Goal: Information Seeking & Learning: Learn about a topic

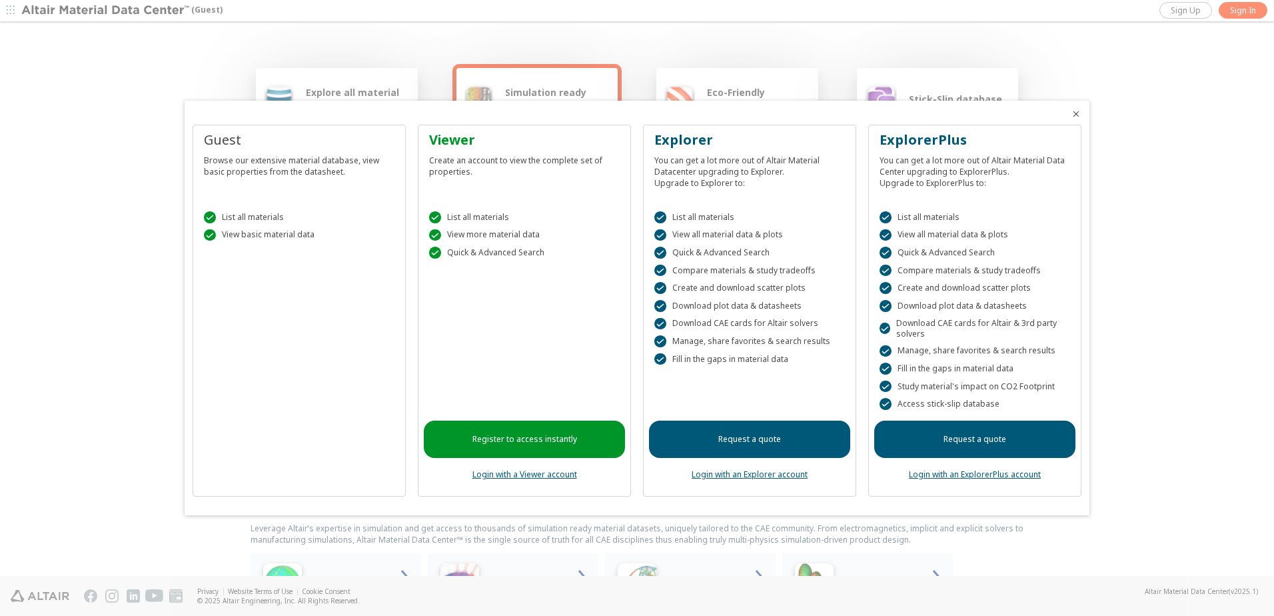
drag, startPoint x: 1269, startPoint y: 209, endPoint x: 1241, endPoint y: 312, distance: 106.2
click at [1263, 299] on div at bounding box center [637, 308] width 1274 height 616
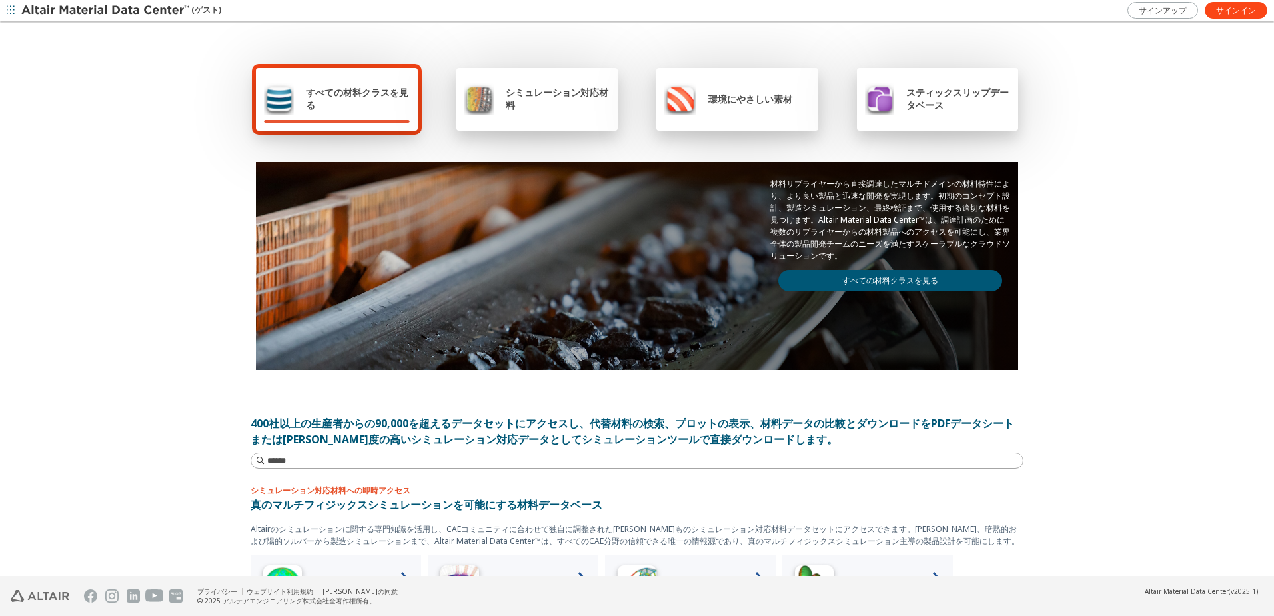
click at [376, 108] on span "すべての材料クラスを見る" at bounding box center [358, 98] width 104 height 25
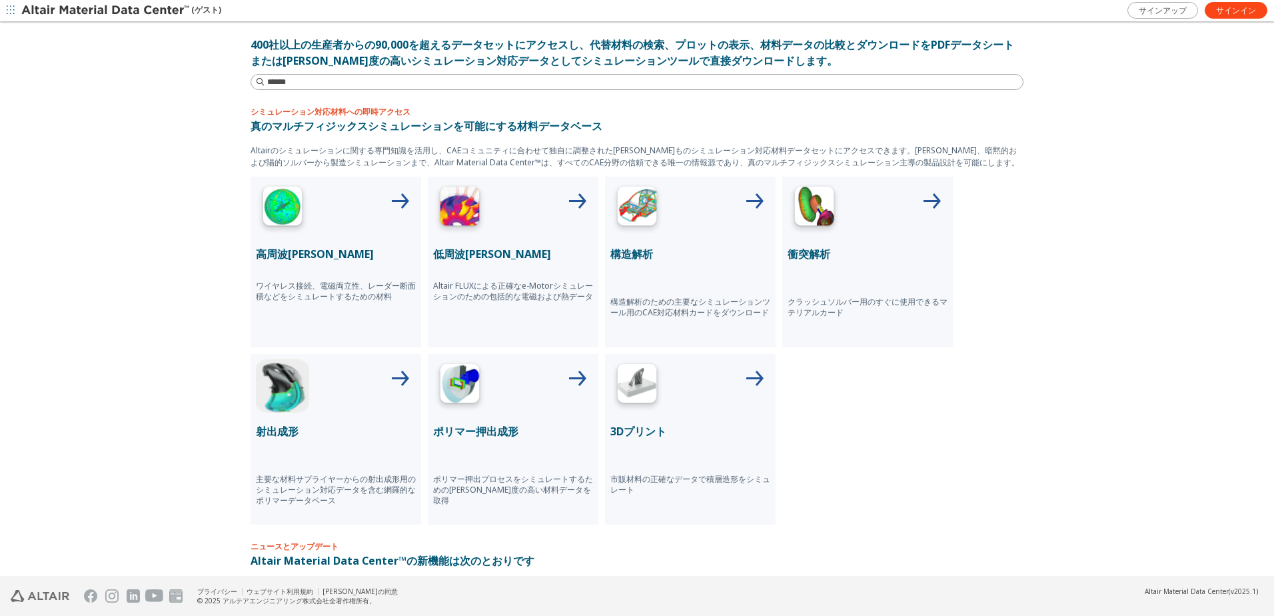
scroll to position [312, 0]
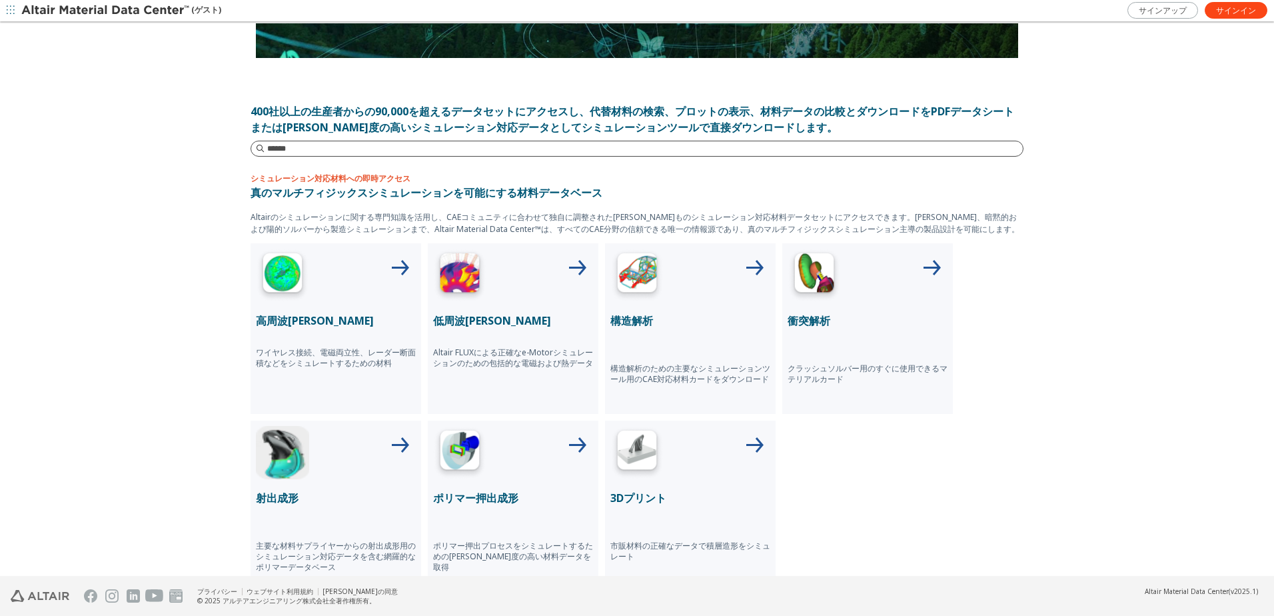
click at [331, 147] on input at bounding box center [645, 148] width 756 height 13
type input "*****"
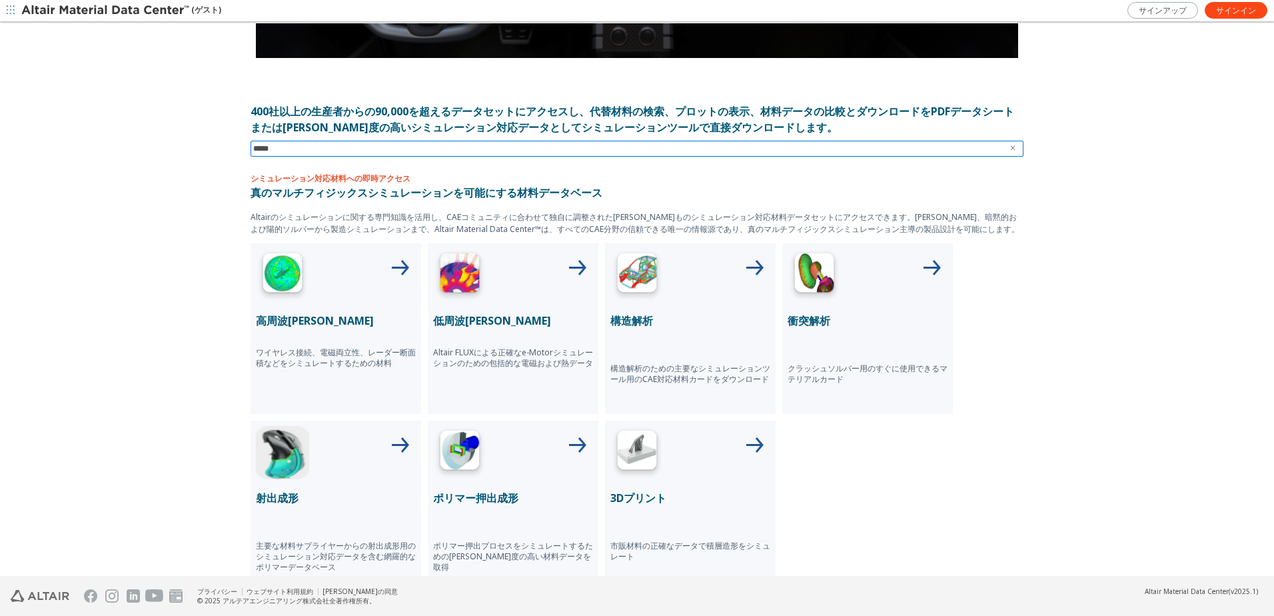
click at [345, 154] on input "*****" at bounding box center [627, 148] width 749 height 15
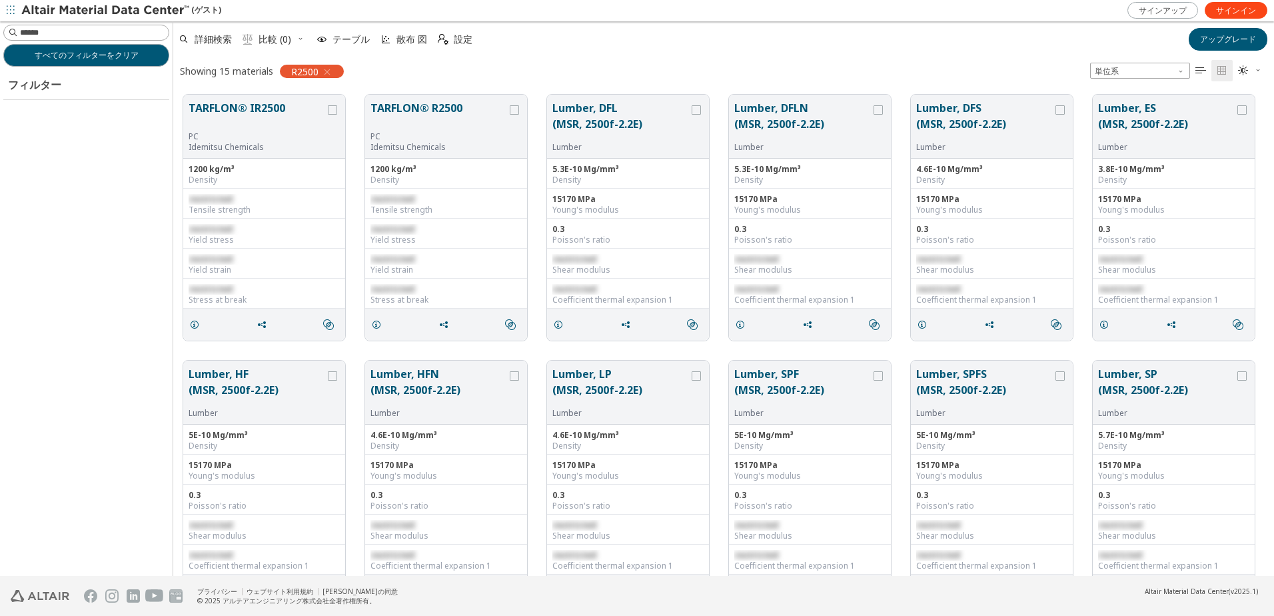
scroll to position [481, 1091]
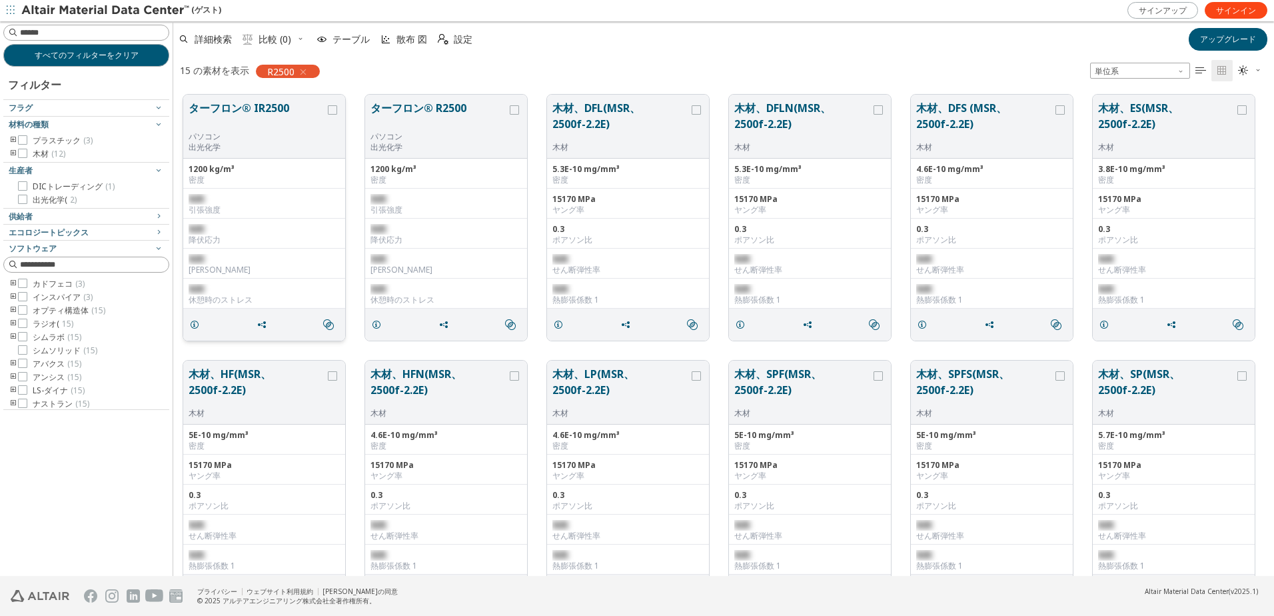
drag, startPoint x: 255, startPoint y: 105, endPoint x: 227, endPoint y: 117, distance: 29.8
click at [227, 117] on button "ターフロン® IR2500" at bounding box center [257, 115] width 137 height 31
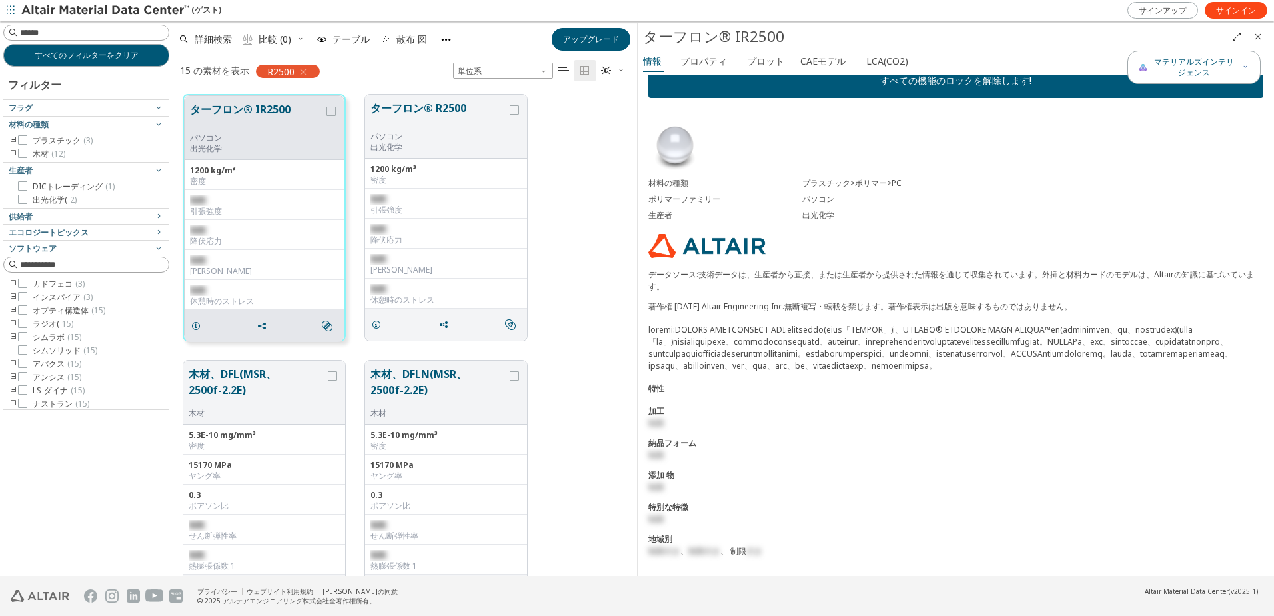
scroll to position [61, 0]
click at [410, 113] on button "ターフロン® R2500" at bounding box center [439, 115] width 137 height 31
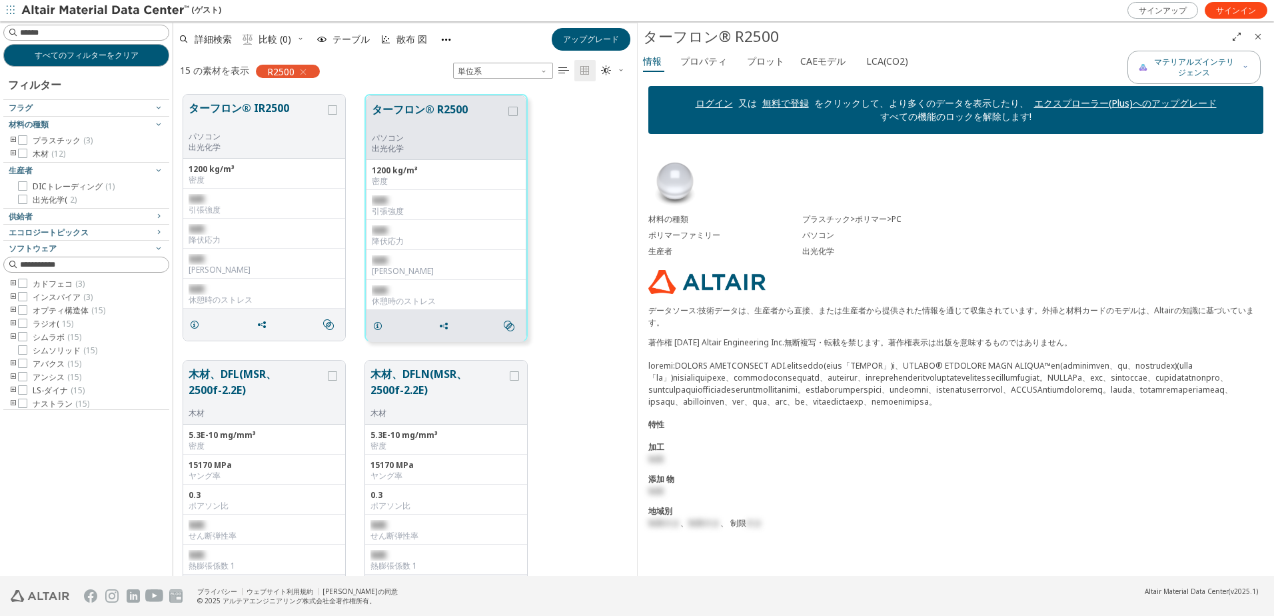
click at [714, 103] on link "ログイン" at bounding box center [714, 103] width 37 height 13
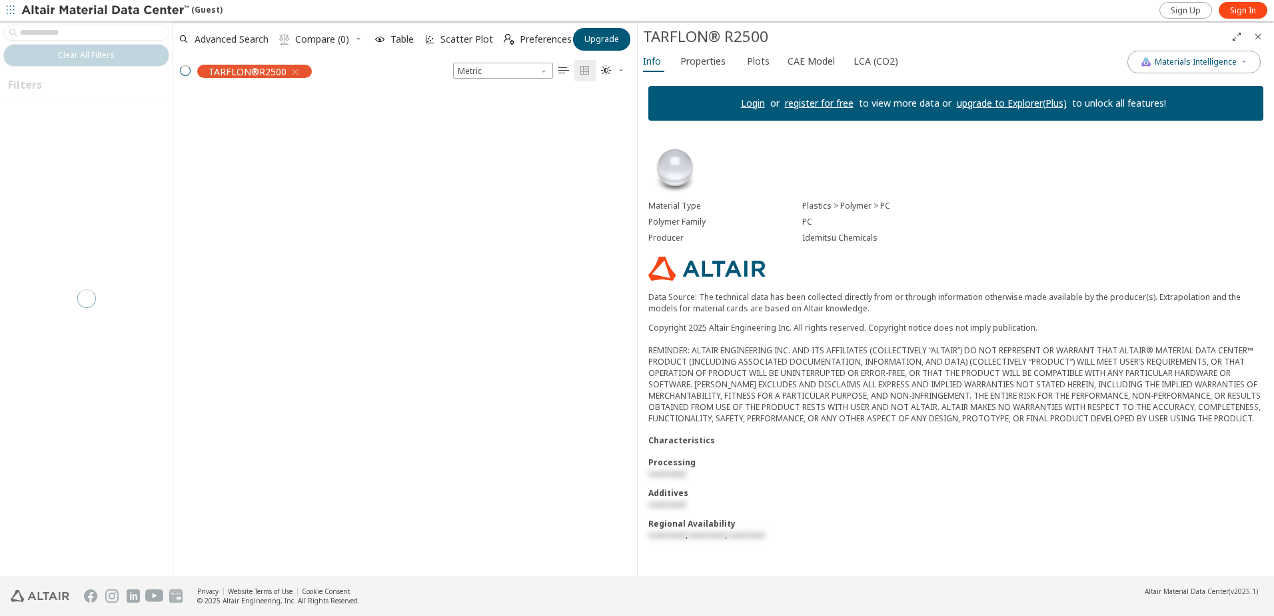
scroll to position [481, 454]
click at [813, 103] on link "register for free" at bounding box center [819, 103] width 69 height 13
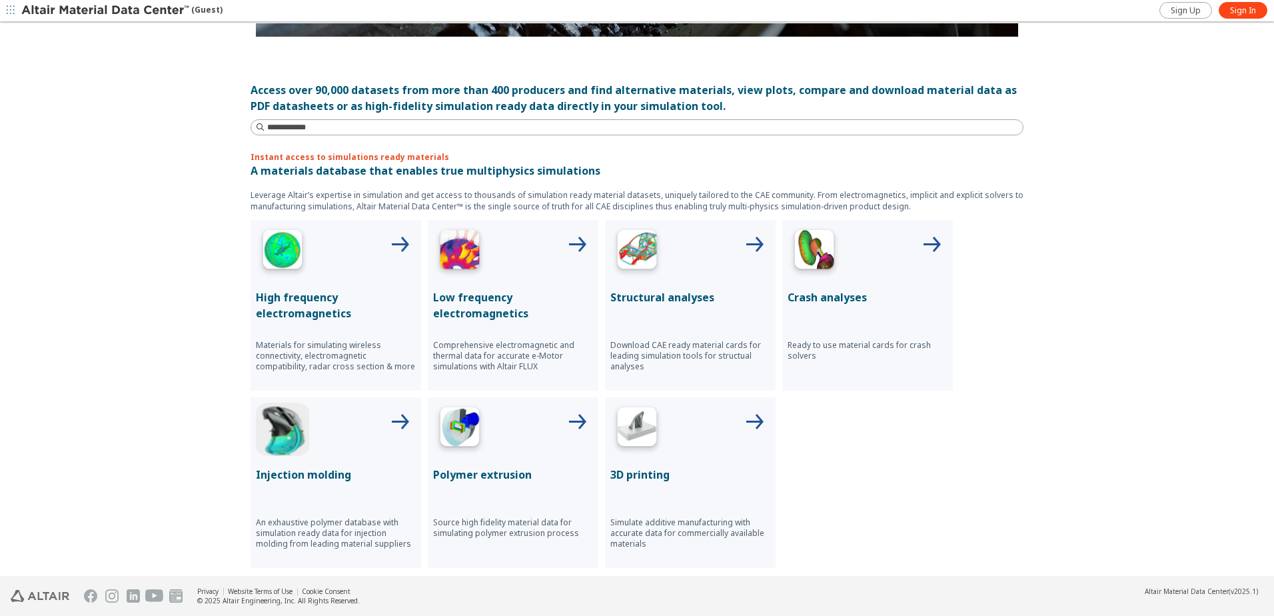
scroll to position [638, 0]
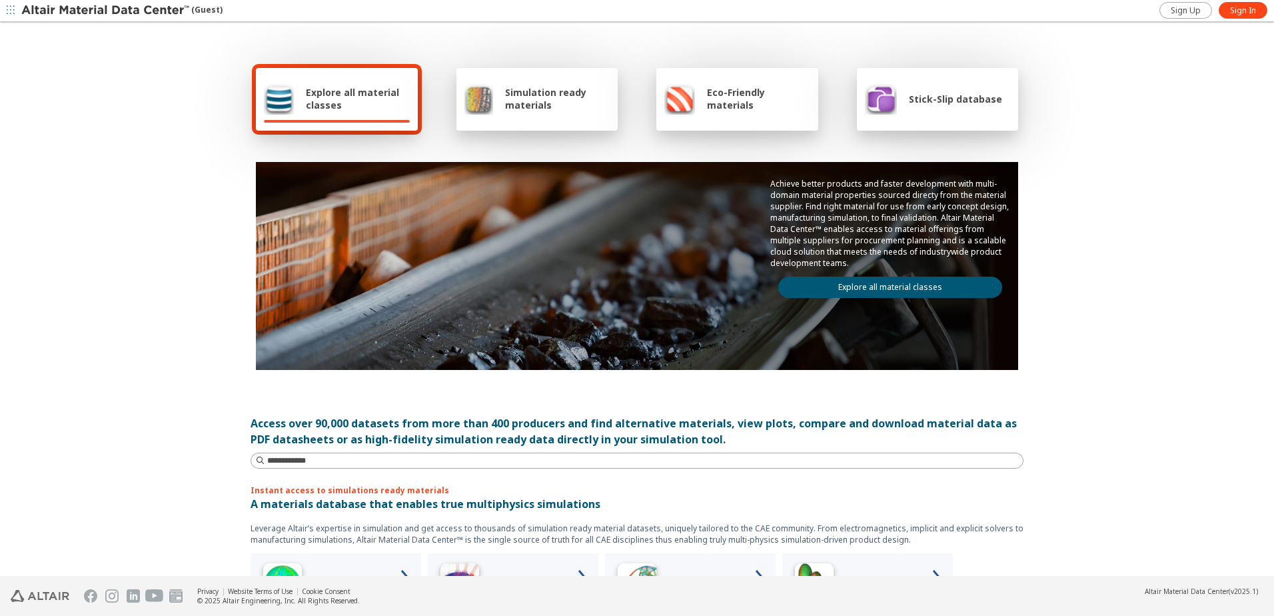
click at [306, 96] on span "Explore all material classes" at bounding box center [358, 98] width 104 height 25
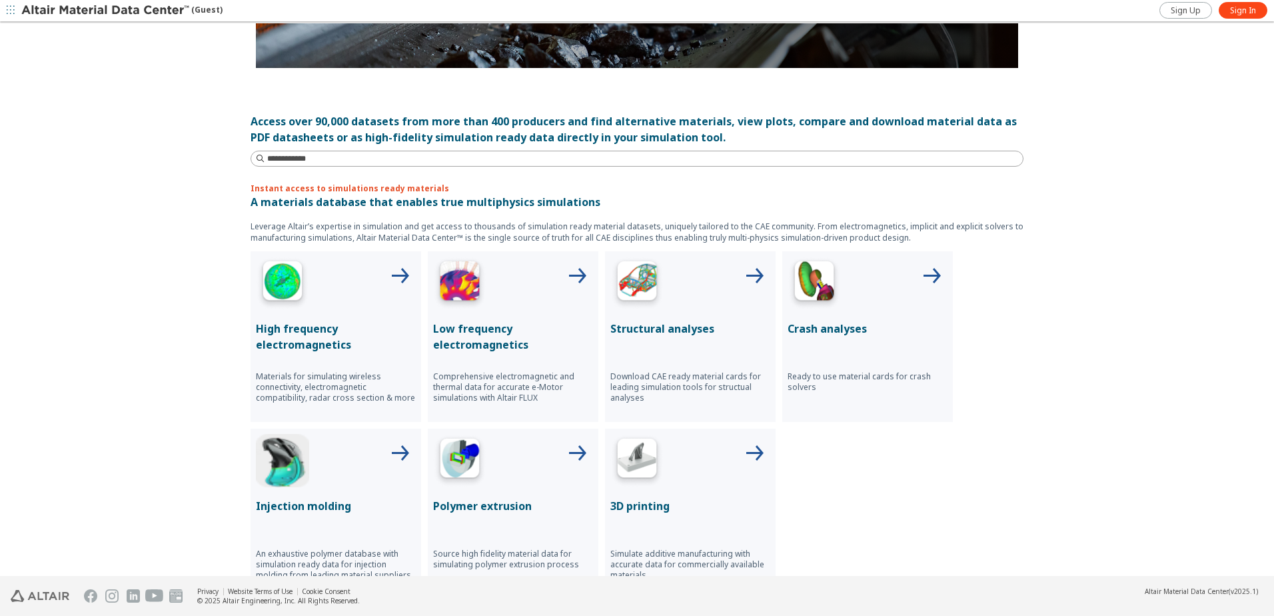
scroll to position [333, 0]
